Goal: Task Accomplishment & Management: Complete application form

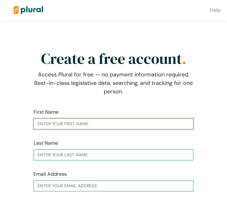
click at [49, 127] on input "text" at bounding box center [114, 123] width 160 height 11
type input "[PERSON_NAME]"
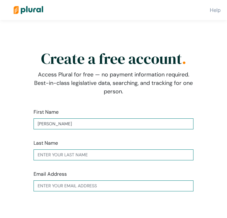
type input "[PERSON_NAME]"
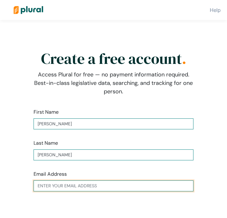
click at [58, 187] on input "text" at bounding box center [114, 186] width 160 height 11
type input "[EMAIL_ADDRESS][DOMAIN_NAME]"
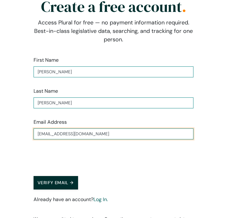
scroll to position [77, 0]
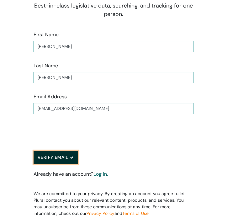
click at [61, 157] on button "Verify Email →" at bounding box center [56, 157] width 45 height 13
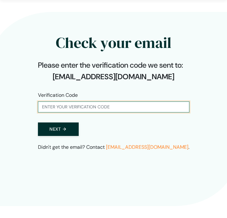
click at [54, 105] on input "text" at bounding box center [113, 107] width 151 height 11
type input "206053"
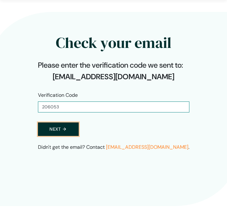
click at [55, 130] on button "Next →" at bounding box center [58, 129] width 41 height 13
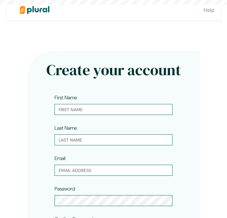
type input "[PERSON_NAME]"
type input "[EMAIL_ADDRESS][DOMAIN_NAME]"
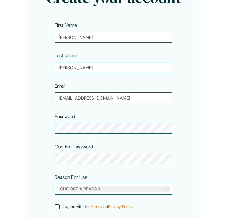
scroll to position [80, 0]
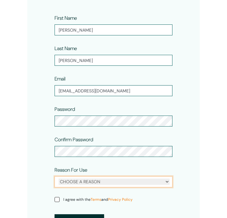
click at [95, 184] on select "CHOOSE A REASON Personal Professional" at bounding box center [114, 182] width 111 height 6
select select "personal"
click at [59, 179] on select "CHOOSE A REASON Personal Professional" at bounding box center [114, 182] width 111 height 6
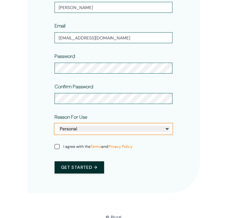
scroll to position [135, 0]
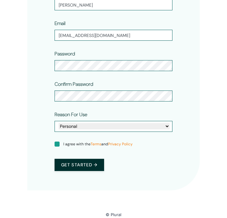
click at [58, 145] on input "I agree with the Terms and Privacy Policy" at bounding box center [57, 144] width 5 height 5
checkbox input "true"
click at [66, 159] on button "Get started →" at bounding box center [80, 165] width 50 height 12
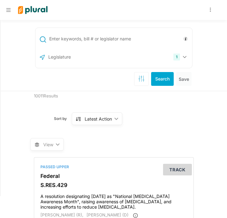
click at [9, 9] on icon at bounding box center [8, 10] width 4 height 5
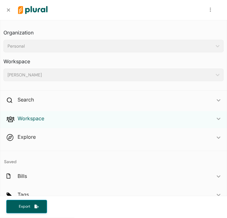
scroll to position [28, 0]
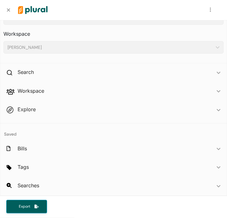
click at [10, 16] on nav "Request Demo Upgrade MH" at bounding box center [113, 10] width 227 height 20
click at [9, 12] on icon at bounding box center [8, 10] width 4 height 5
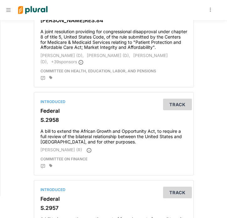
scroll to position [527, 0]
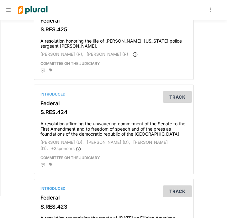
click at [211, 11] on icon at bounding box center [210, 10] width 1 height 4
click at [186, 24] on link "Account Settings" at bounding box center [189, 26] width 55 height 16
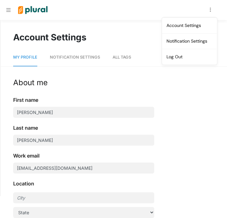
click at [118, 54] on link "All Tags" at bounding box center [122, 58] width 18 height 18
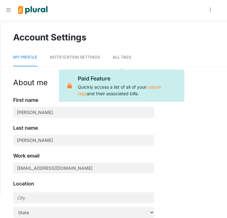
click at [71, 58] on span "Notification Settings" at bounding box center [75, 57] width 50 height 5
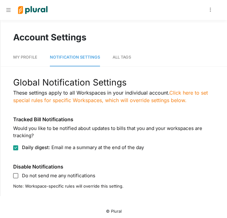
scroll to position [1, 0]
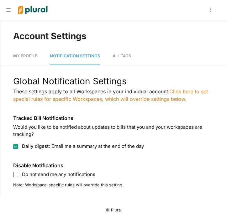
click at [24, 55] on span "My Profile" at bounding box center [25, 56] width 24 height 5
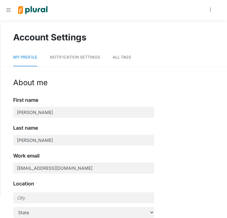
click at [8, 10] on icon at bounding box center [8, 10] width 4 height 4
click at [8, 10] on icon at bounding box center [8, 10] width 4 height 5
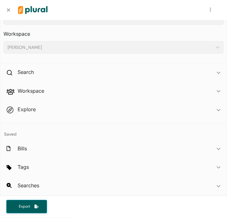
click at [7, 12] on icon at bounding box center [8, 10] width 4 height 5
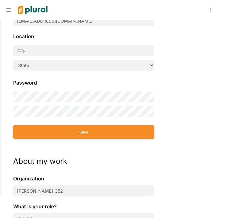
scroll to position [315, 0]
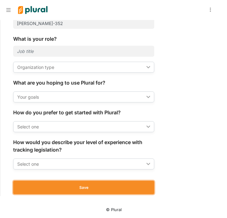
click at [92, 191] on button "Save" at bounding box center [83, 187] width 141 height 13
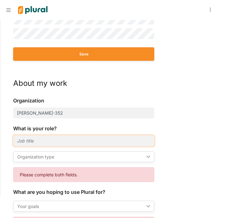
scroll to position [229, 0]
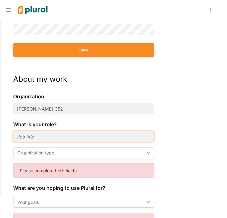
click at [29, 139] on input "text" at bounding box center [83, 136] width 141 height 11
type input "i"
type input "Learning Experience Designer"
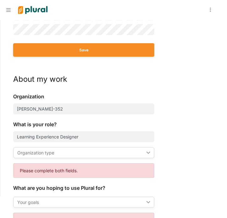
click at [35, 153] on div "Organization type" at bounding box center [80, 152] width 127 height 7
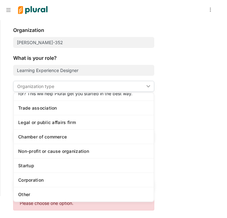
scroll to position [297, 0]
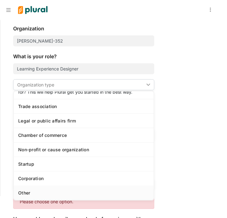
click at [42, 193] on div "Other" at bounding box center [83, 192] width 131 height 5
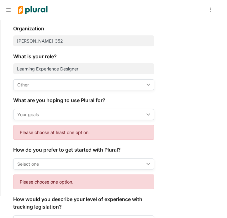
click at [31, 115] on div "Your goals" at bounding box center [80, 114] width 127 height 7
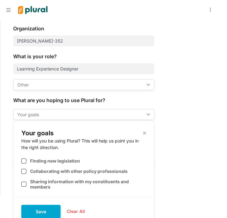
click at [31, 115] on div "Your goals" at bounding box center [80, 114] width 127 height 7
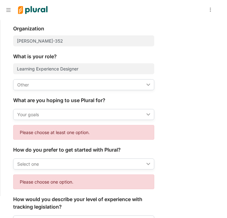
click at [31, 115] on div "Your goals" at bounding box center [80, 114] width 127 height 7
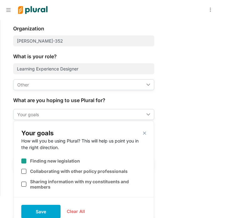
click at [24, 160] on input "checkbox" at bounding box center [23, 161] width 5 height 5
checkbox input "true"
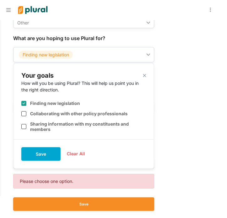
scroll to position [360, 0]
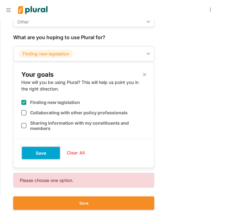
click at [45, 153] on button "Save" at bounding box center [40, 152] width 39 height 13
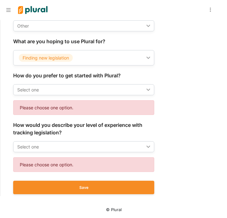
scroll to position [356, 0]
click at [29, 89] on div "Select one" at bounding box center [80, 89] width 127 height 7
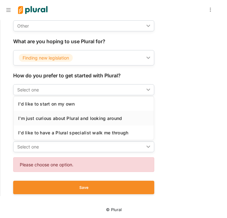
click at [34, 118] on div "I'm just curious about Plural and looking around" at bounding box center [83, 118] width 131 height 5
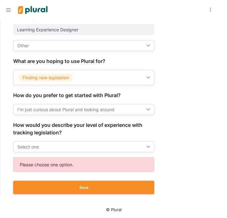
click at [33, 145] on div "Select one" at bounding box center [80, 147] width 127 height 7
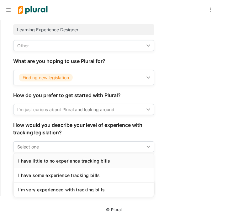
click at [35, 157] on link "I have little to no experience tracking bills" at bounding box center [84, 161] width 140 height 14
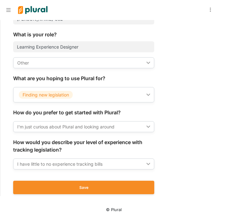
click at [26, 162] on div "I have little to no experience tracking bills" at bounding box center [80, 164] width 127 height 7
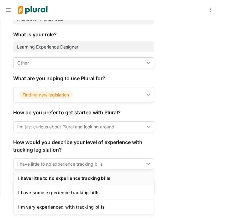
click at [31, 176] on div "I have little to no experience tracking bills" at bounding box center [83, 177] width 131 height 5
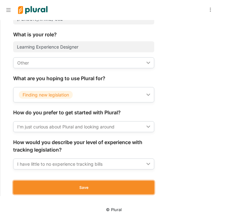
click at [40, 186] on button "Save" at bounding box center [83, 187] width 141 height 13
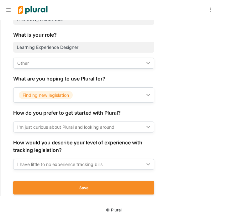
click at [58, 181] on div "Save" at bounding box center [83, 188] width 141 height 26
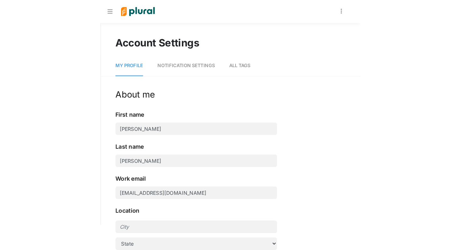
scroll to position [0, 0]
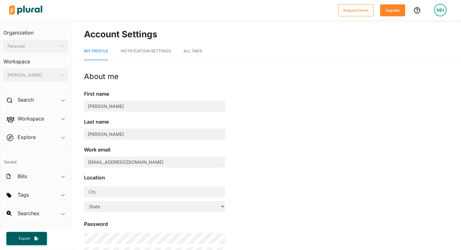
click at [29, 69] on div "[PERSON_NAME] ic_keyboard_arrow_down" at bounding box center [35, 75] width 65 height 13
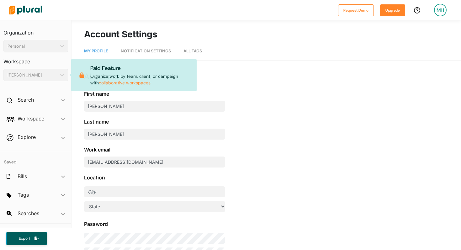
click at [33, 49] on div "Personal" at bounding box center [33, 46] width 50 height 7
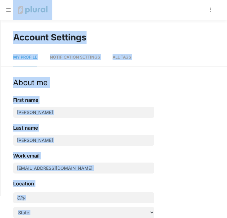
click at [134, 29] on div "Account Settings" at bounding box center [114, 33] width 226 height 21
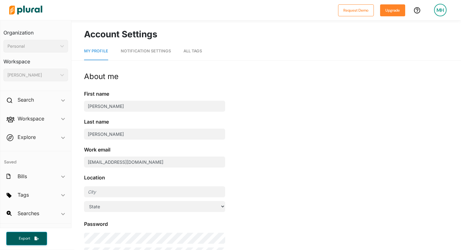
click at [227, 10] on icon at bounding box center [417, 10] width 6 height 6
click at [227, 10] on div "MH" at bounding box center [440, 10] width 13 height 13
click at [227, 27] on link "Account Settings" at bounding box center [423, 28] width 55 height 16
click at [227, 31] on link "Account Settings" at bounding box center [423, 28] width 55 height 16
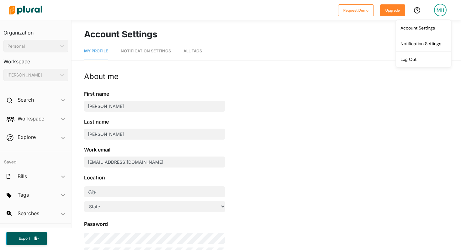
click at [134, 52] on span "Notification Settings" at bounding box center [146, 51] width 50 height 5
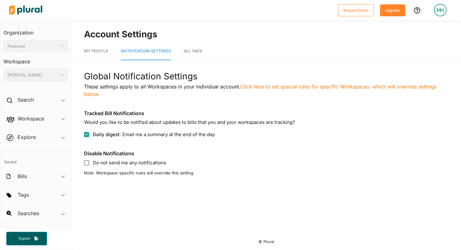
click at [188, 54] on link "All Tags" at bounding box center [192, 51] width 18 height 18
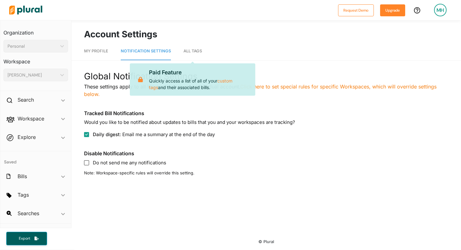
click at [227, 138] on div "Global Notification Settings These settings apply to all Workspaces in your ind…" at bounding box center [266, 123] width 364 height 107
